Goal: Task Accomplishment & Management: Complete application form

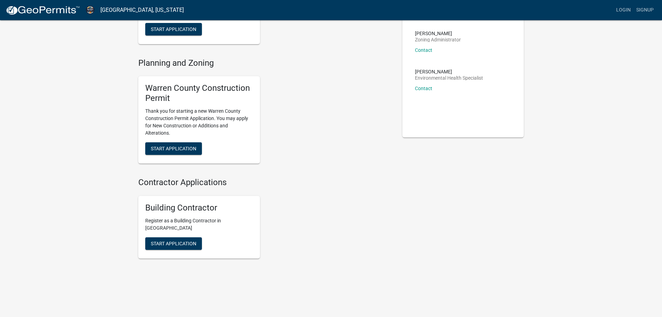
scroll to position [88, 0]
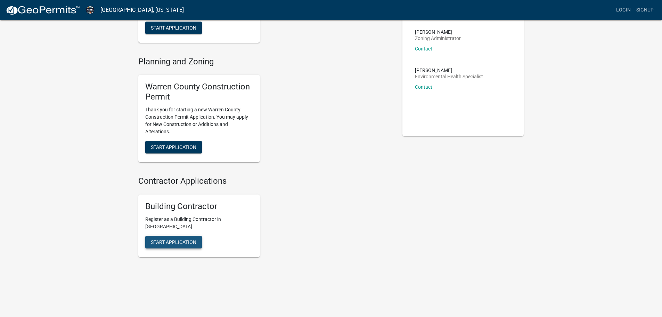
click at [187, 243] on span "Start Application" at bounding box center [174, 242] width 46 height 6
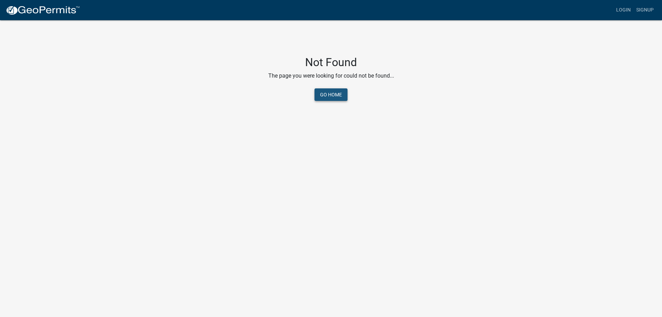
click at [334, 98] on link "Go Home" at bounding box center [331, 94] width 33 height 13
